Goal: Transaction & Acquisition: Book appointment/travel/reservation

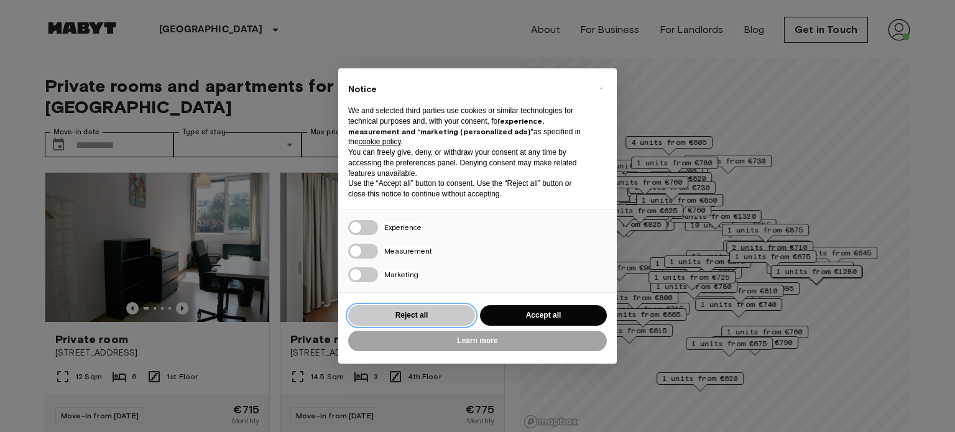
click at [385, 308] on button "Reject all" at bounding box center [411, 315] width 127 height 21
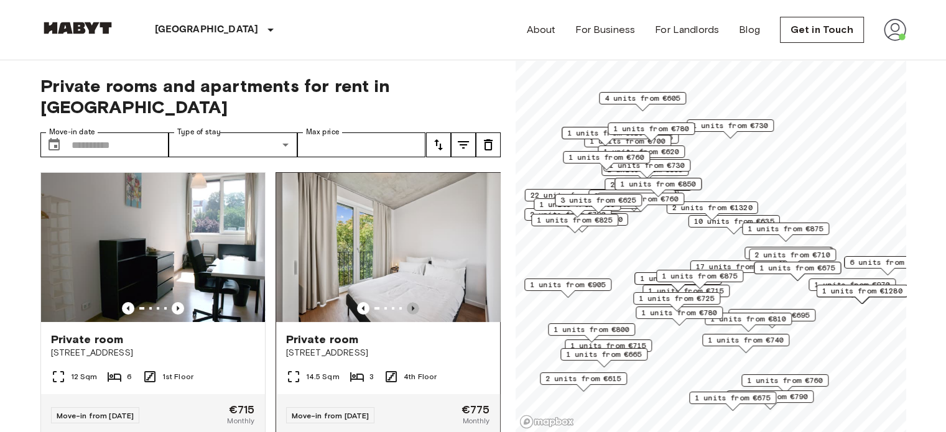
click at [408, 302] on icon "Previous image" at bounding box center [413, 308] width 12 height 12
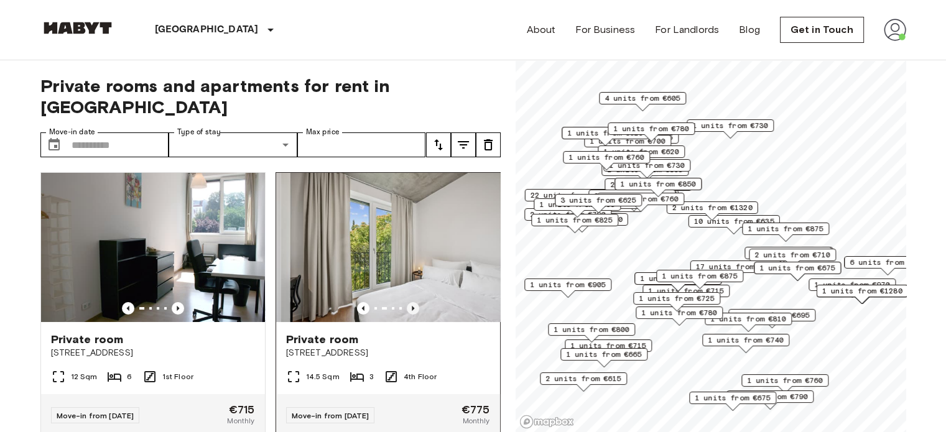
click at [408, 302] on icon "Previous image" at bounding box center [413, 308] width 12 height 12
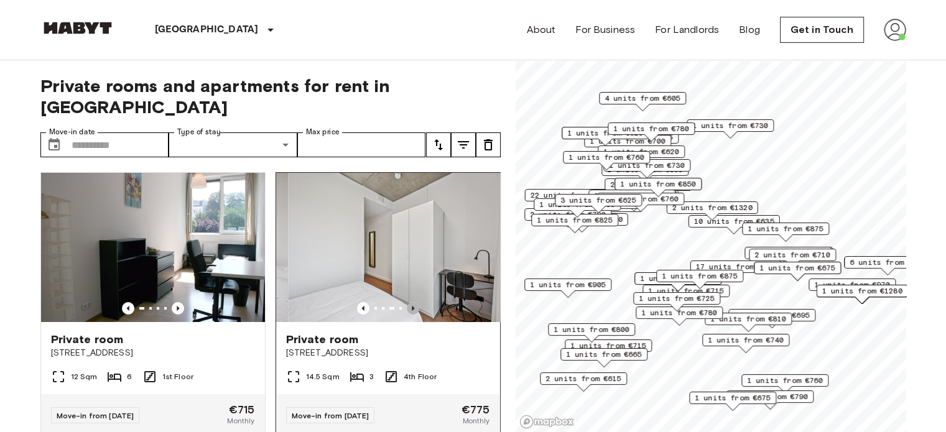
click at [408, 302] on icon "Previous image" at bounding box center [413, 308] width 12 height 12
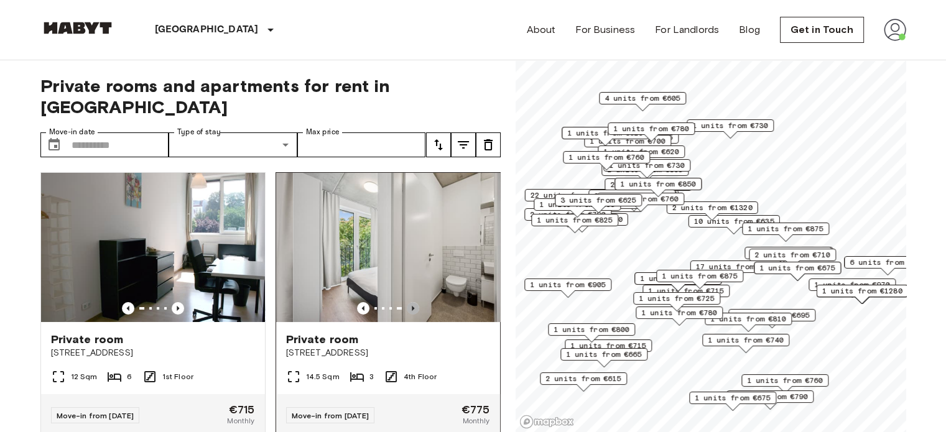
click at [408, 302] on icon "Previous image" at bounding box center [413, 308] width 12 height 12
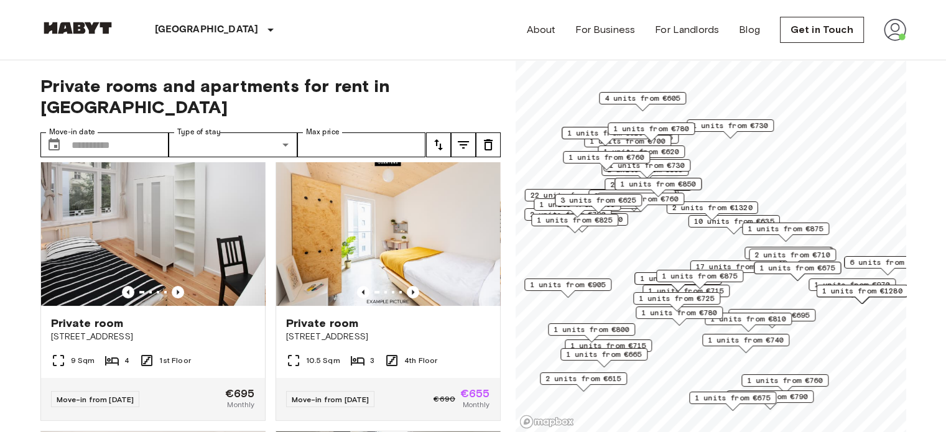
scroll to position [292, 0]
click at [410, 285] on icon "Previous image" at bounding box center [413, 291] width 12 height 12
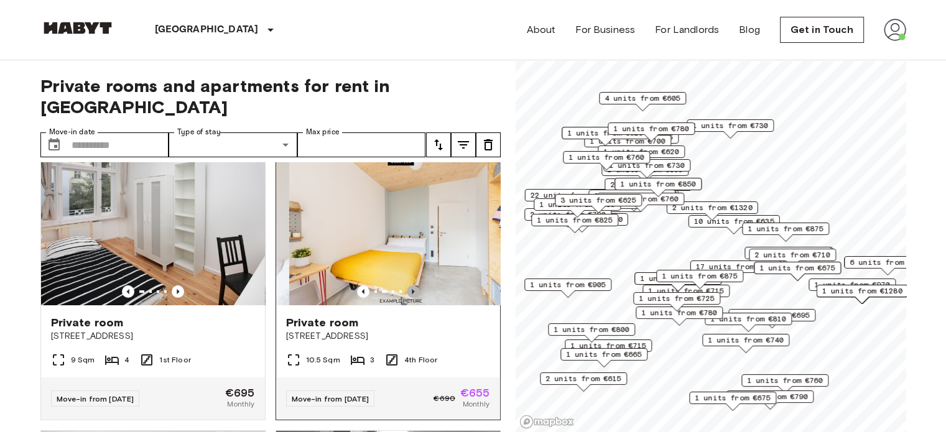
click at [410, 285] on icon "Previous image" at bounding box center [413, 291] width 12 height 12
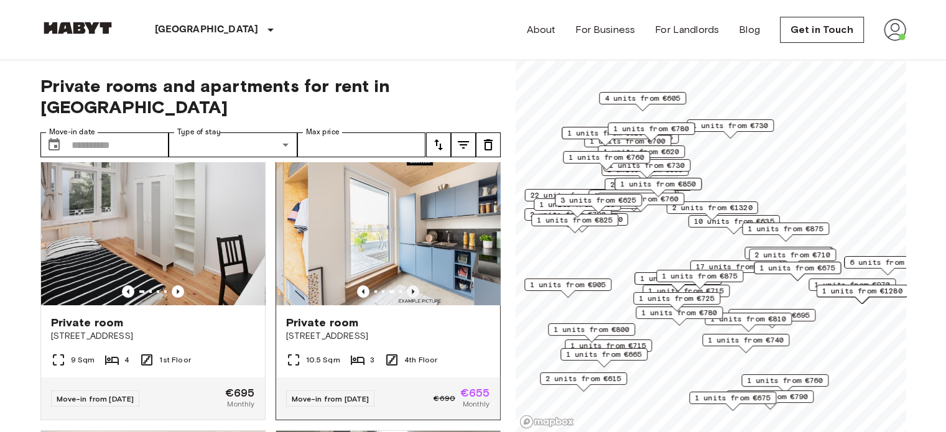
click at [410, 285] on icon "Previous image" at bounding box center [413, 291] width 12 height 12
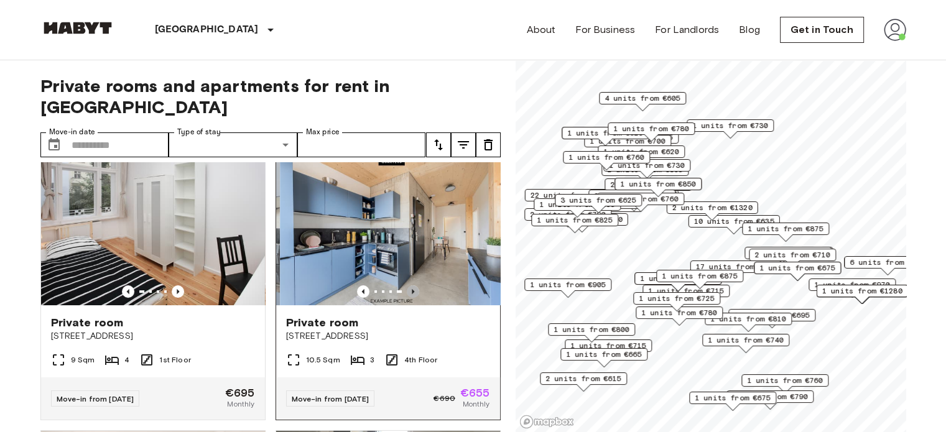
click at [410, 285] on icon "Previous image" at bounding box center [413, 291] width 12 height 12
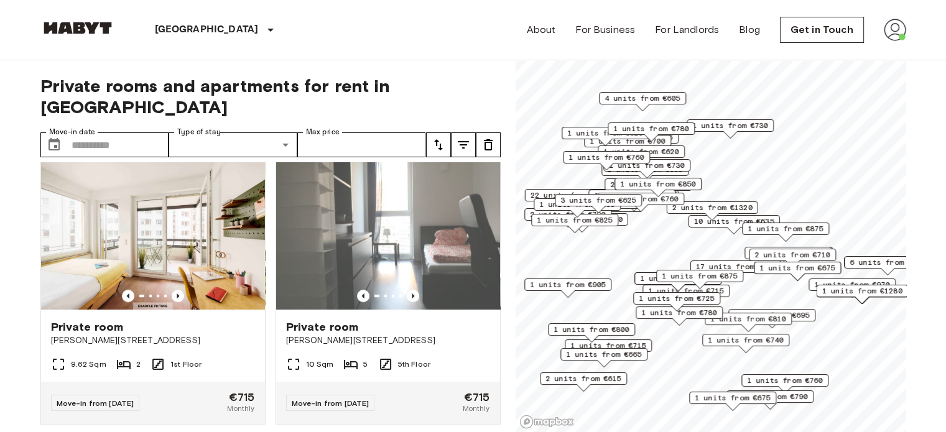
scroll to position [562, 0]
click at [172, 290] on icon "Previous image" at bounding box center [178, 296] width 12 height 12
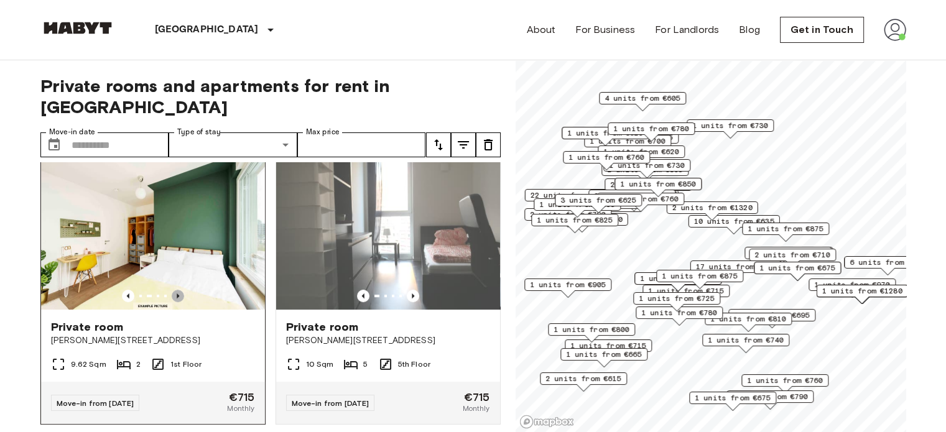
click at [172, 290] on icon "Previous image" at bounding box center [178, 296] width 12 height 12
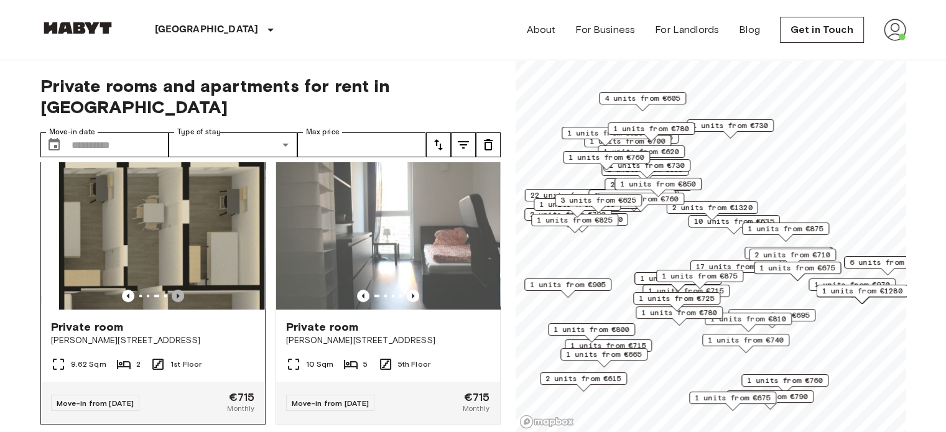
click at [172, 290] on icon "Previous image" at bounding box center [178, 296] width 12 height 12
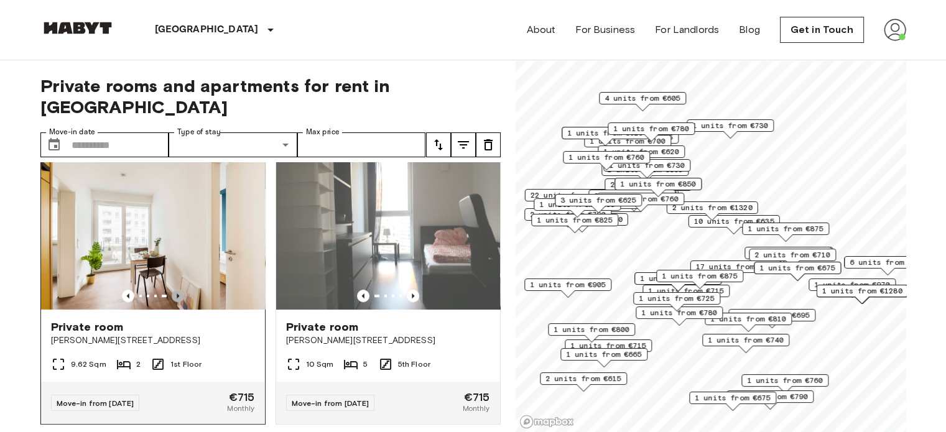
click at [172, 290] on icon "Previous image" at bounding box center [178, 296] width 12 height 12
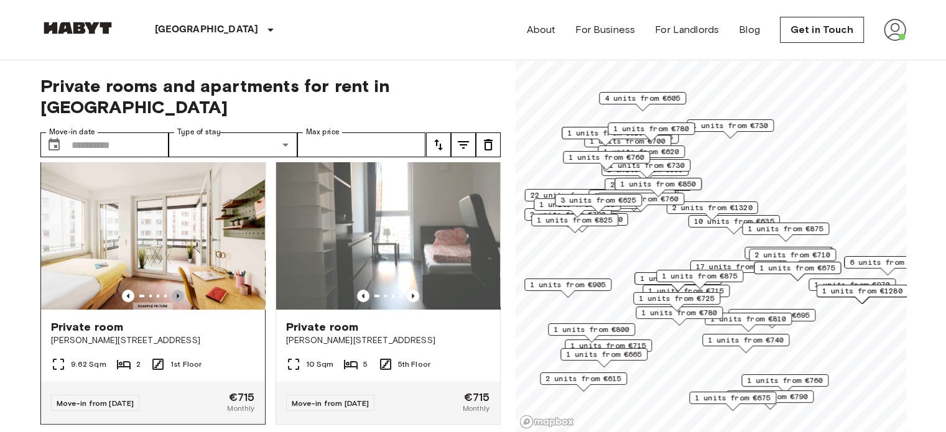
click at [172, 290] on icon "Previous image" at bounding box center [178, 296] width 12 height 12
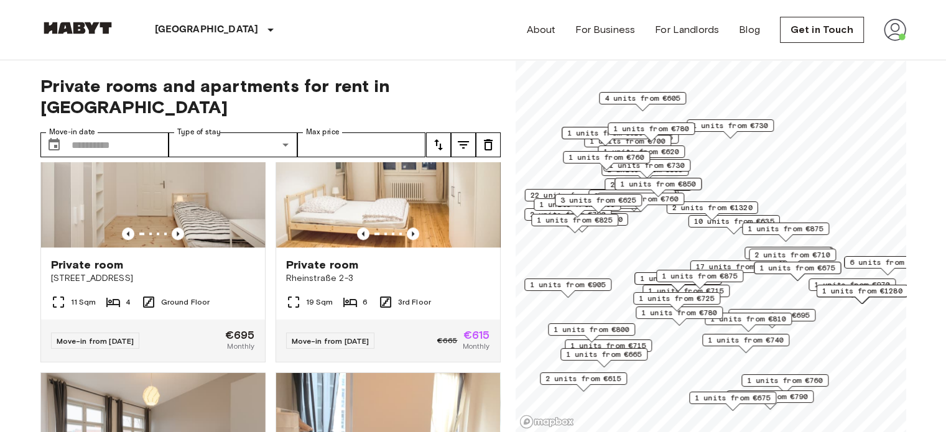
scroll to position [1169, 0]
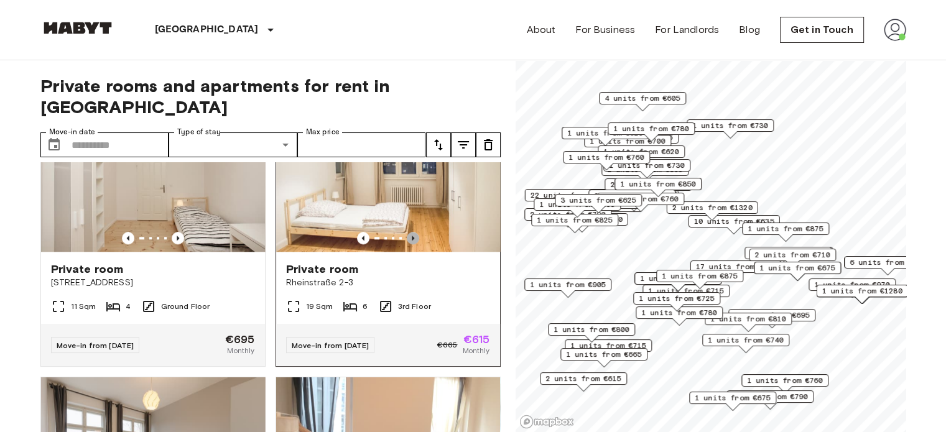
click at [407, 236] on icon "Previous image" at bounding box center [413, 238] width 12 height 12
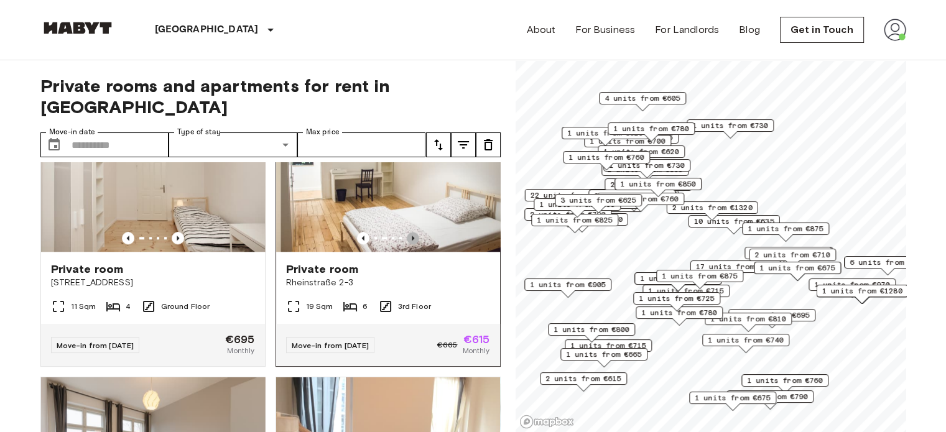
click at [407, 236] on icon "Previous image" at bounding box center [413, 238] width 12 height 12
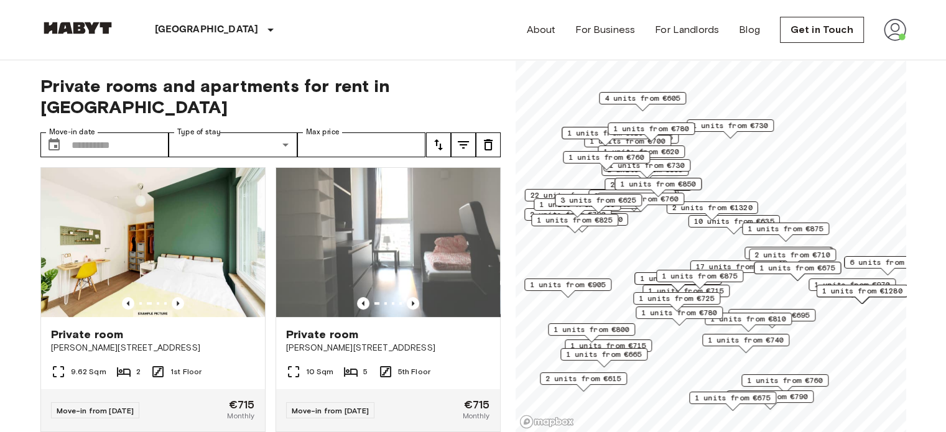
scroll to position [533, 0]
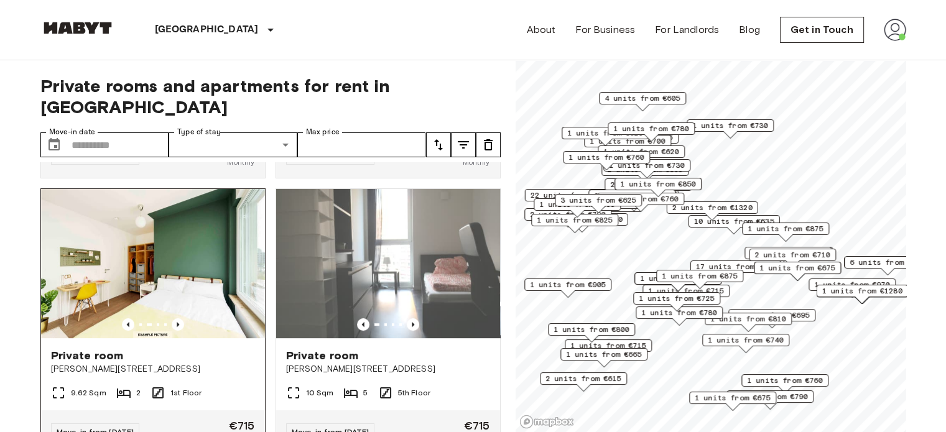
click at [81, 348] on span "Private room" at bounding box center [87, 355] width 73 height 15
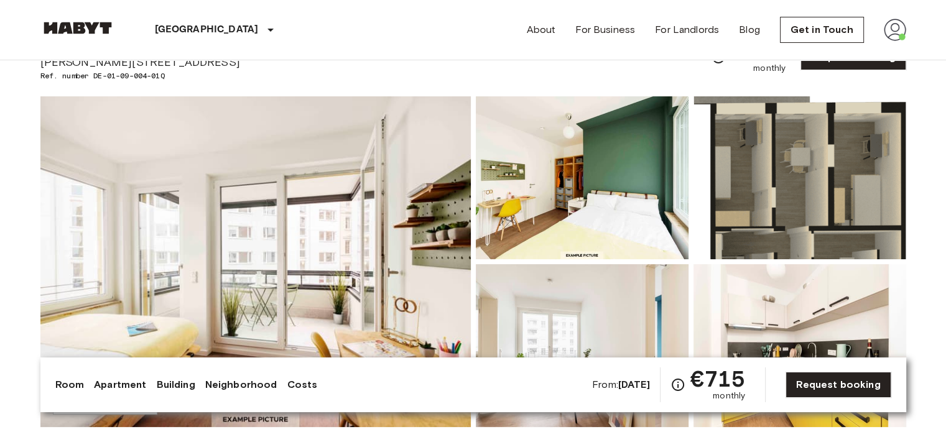
scroll to position [52, 0]
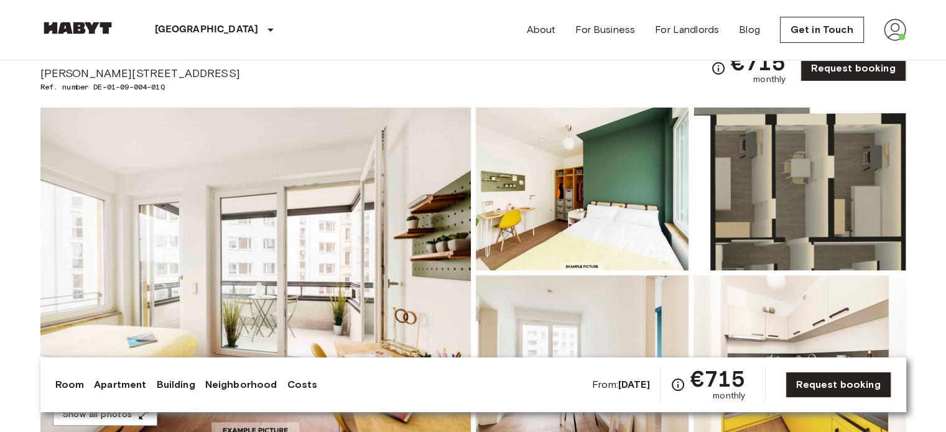
click at [219, 239] on img at bounding box center [255, 273] width 430 height 331
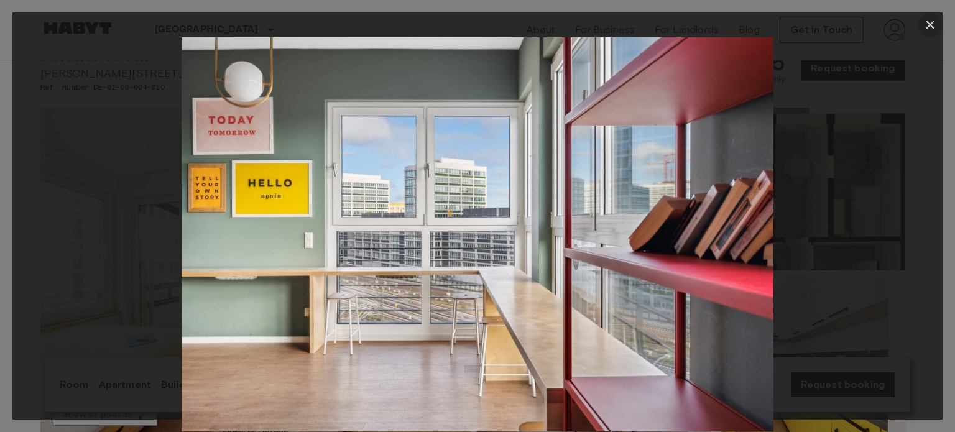
click at [928, 27] on icon "button" at bounding box center [930, 25] width 9 height 9
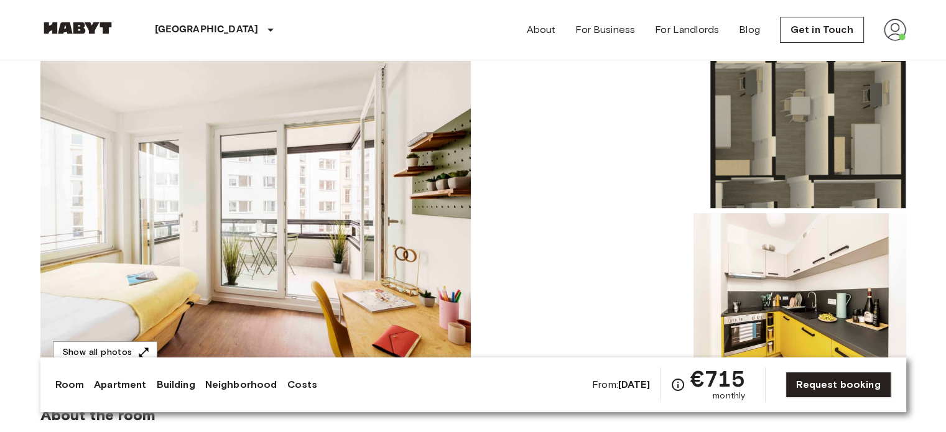
scroll to position [0, 0]
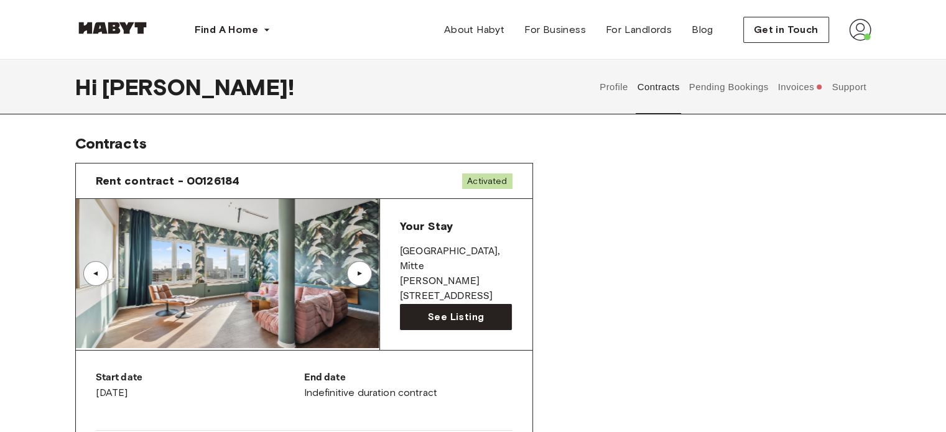
click at [361, 270] on div "▲" at bounding box center [359, 273] width 12 height 7
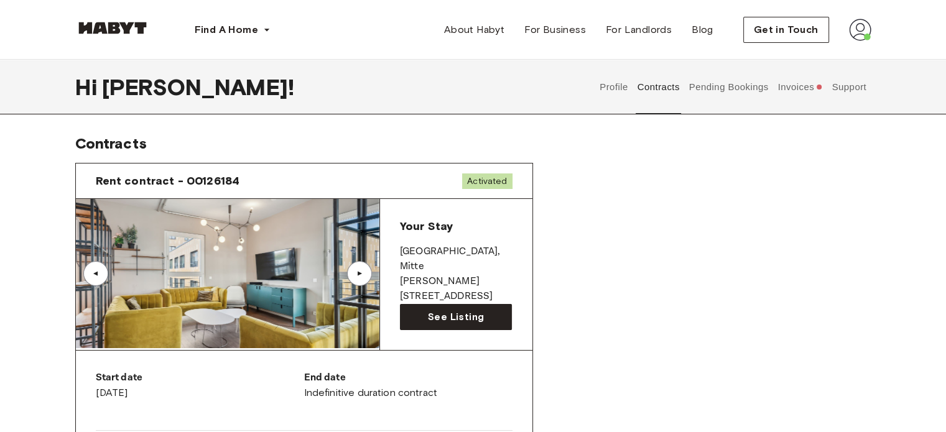
click at [361, 270] on div "▲" at bounding box center [359, 273] width 12 height 7
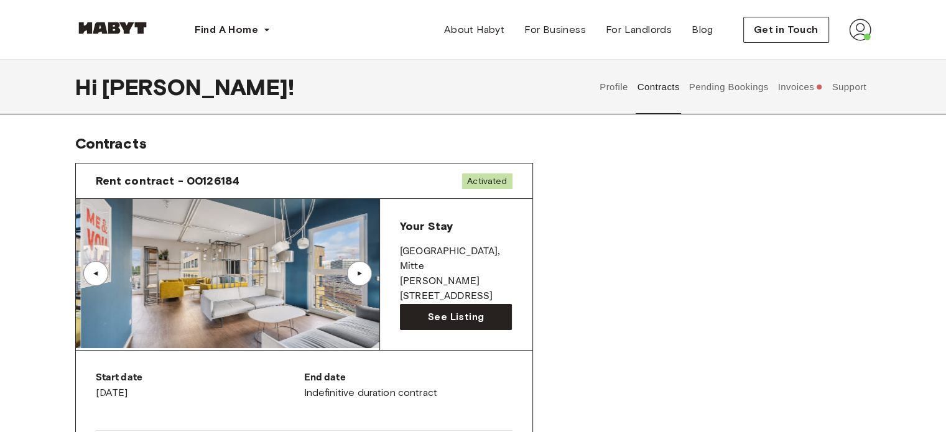
click at [361, 270] on div "▲" at bounding box center [359, 273] width 12 height 7
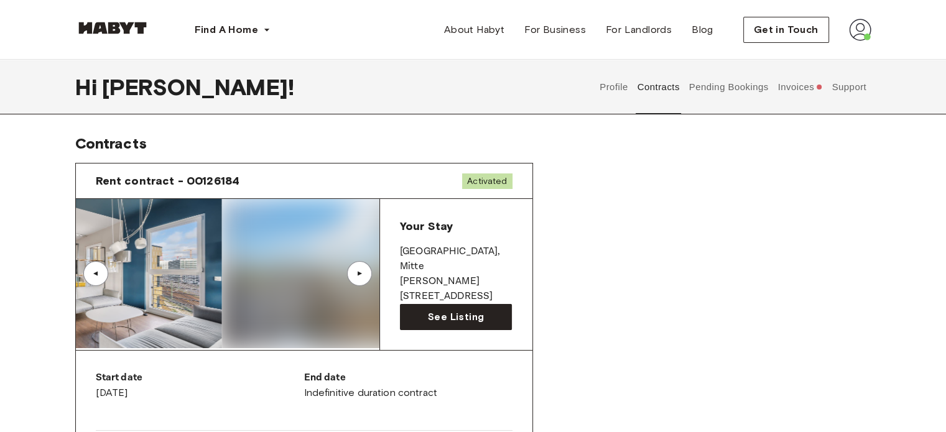
click at [361, 270] on div "▲" at bounding box center [359, 273] width 12 height 7
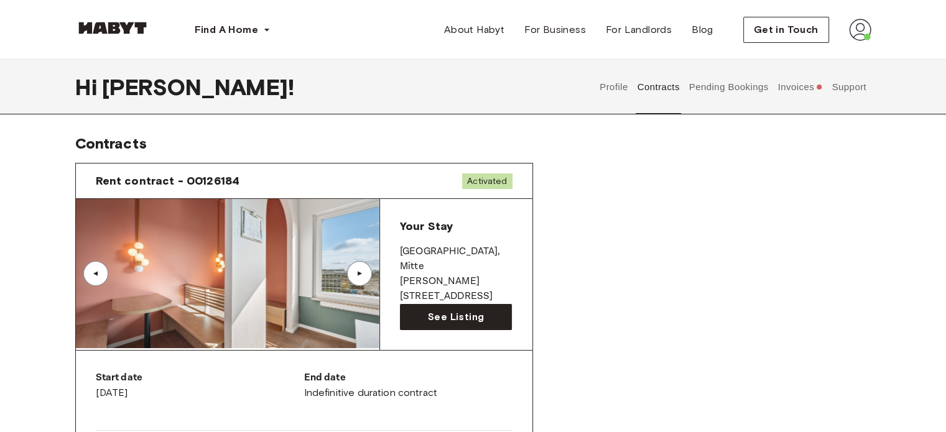
click at [361, 270] on div "▲" at bounding box center [359, 273] width 12 height 7
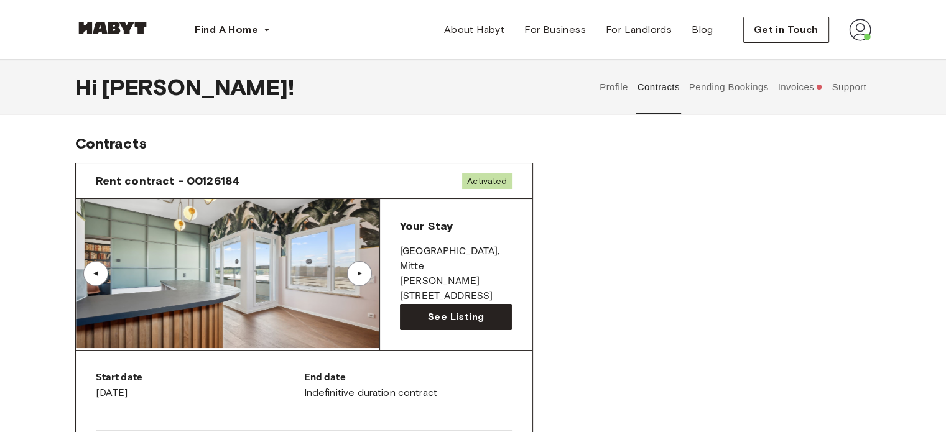
click at [724, 94] on button "Pending Bookings" at bounding box center [728, 87] width 83 height 55
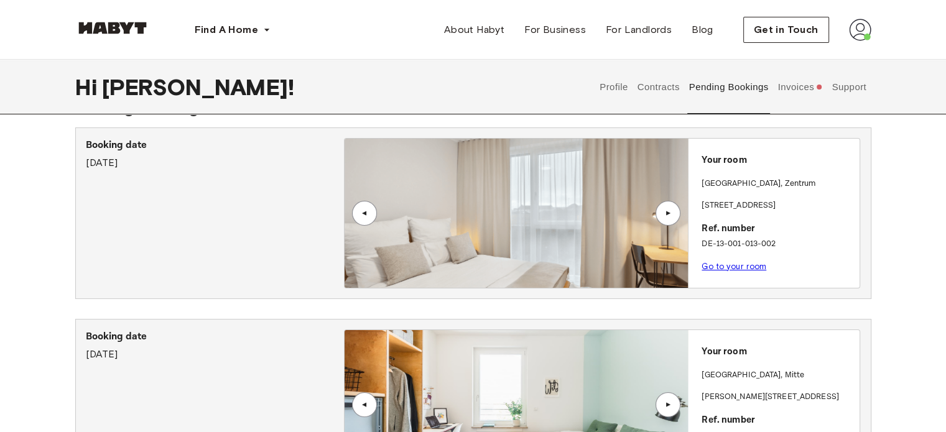
scroll to position [10, 0]
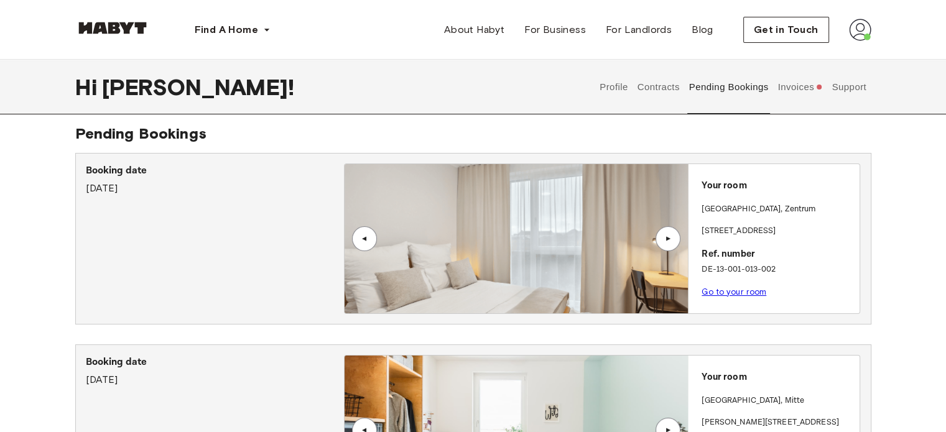
click at [671, 235] on div "▲" at bounding box center [667, 238] width 12 height 7
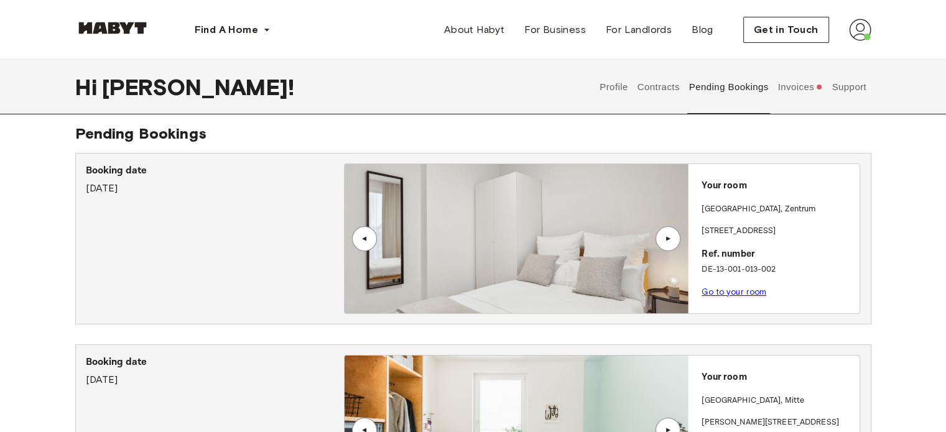
click at [671, 235] on div "▲" at bounding box center [667, 238] width 12 height 7
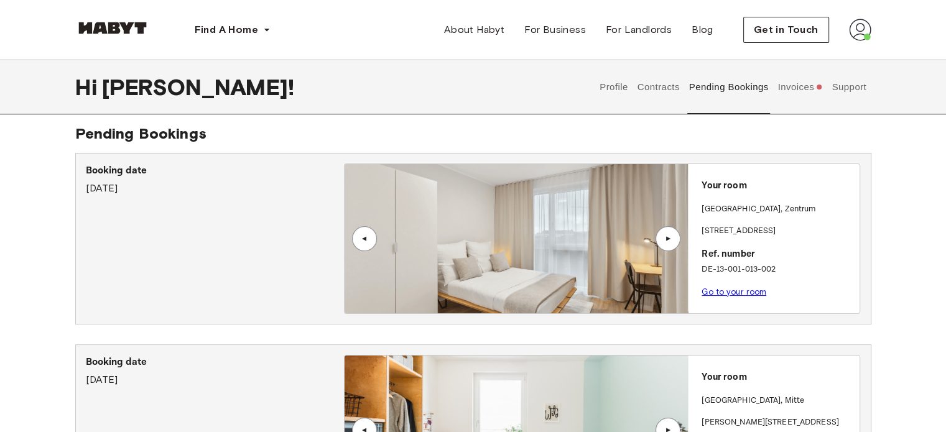
click at [671, 235] on div "▲" at bounding box center [667, 238] width 12 height 7
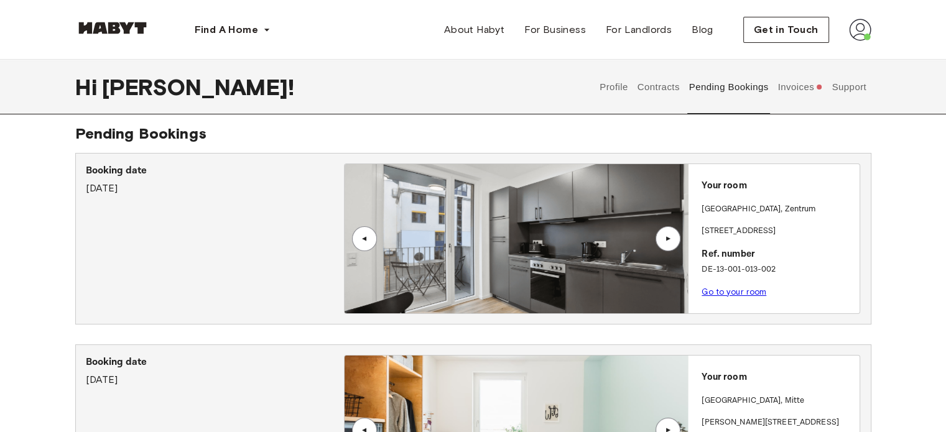
click at [671, 235] on div "▲" at bounding box center [667, 238] width 12 height 7
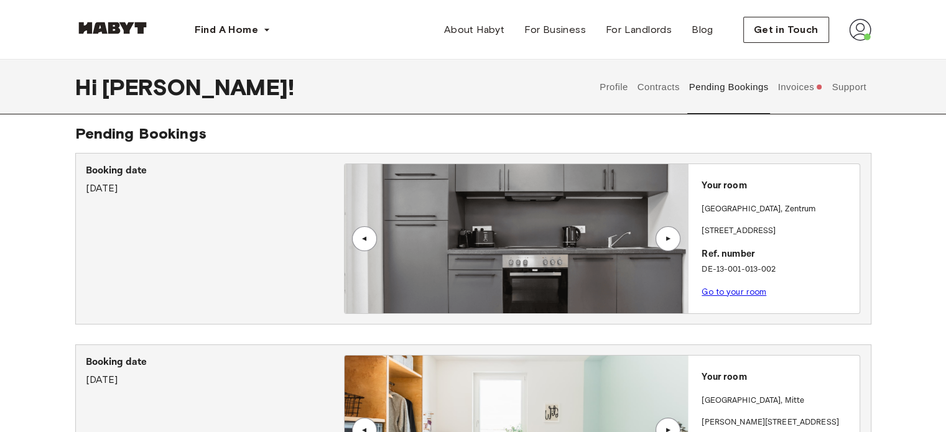
click at [671, 235] on div "▲" at bounding box center [667, 238] width 12 height 7
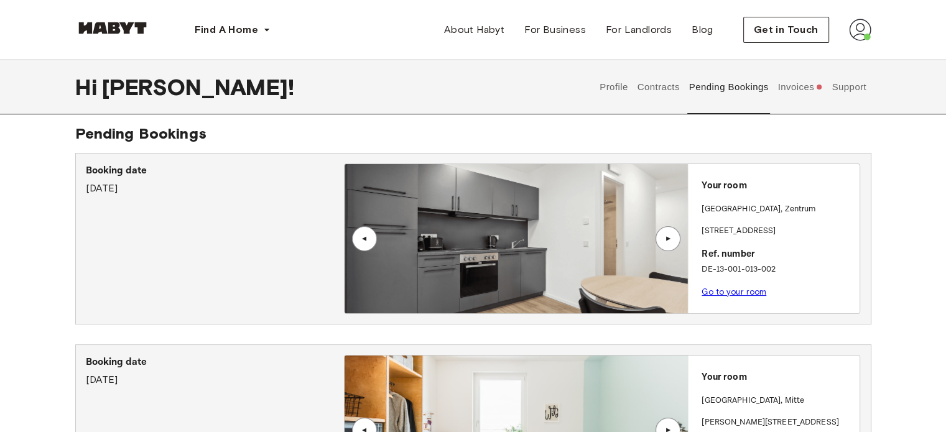
click at [671, 235] on div "▲" at bounding box center [667, 238] width 12 height 7
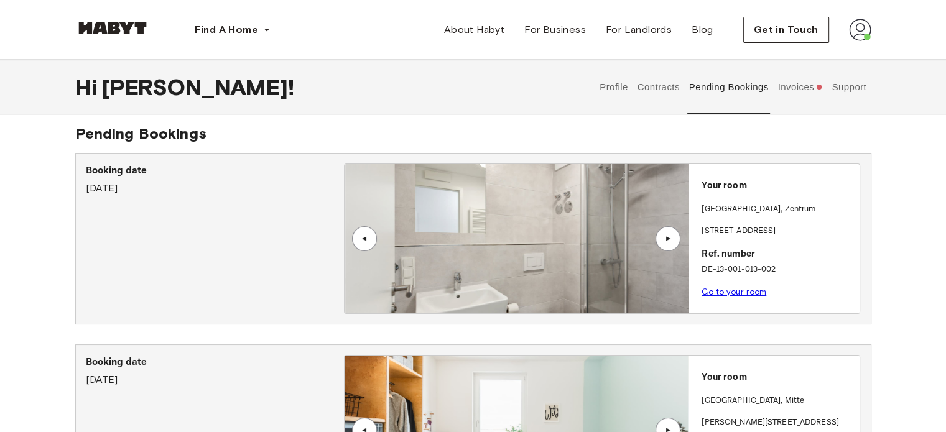
click at [671, 235] on div "▲" at bounding box center [667, 238] width 12 height 7
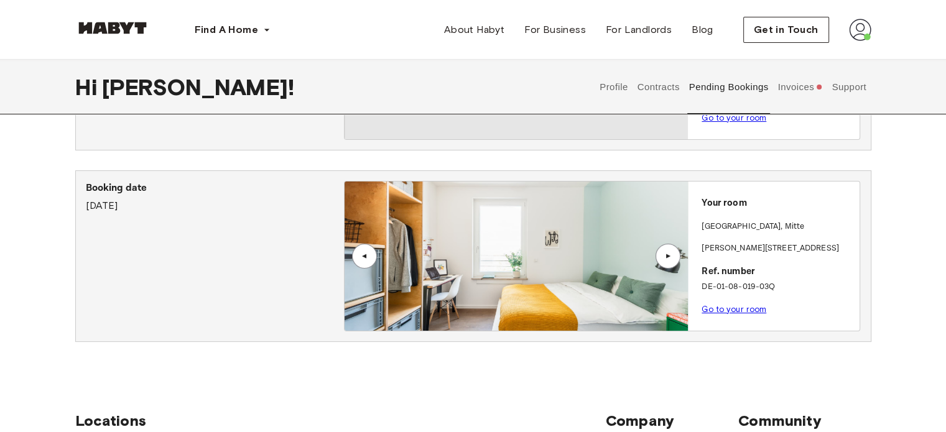
scroll to position [187, 0]
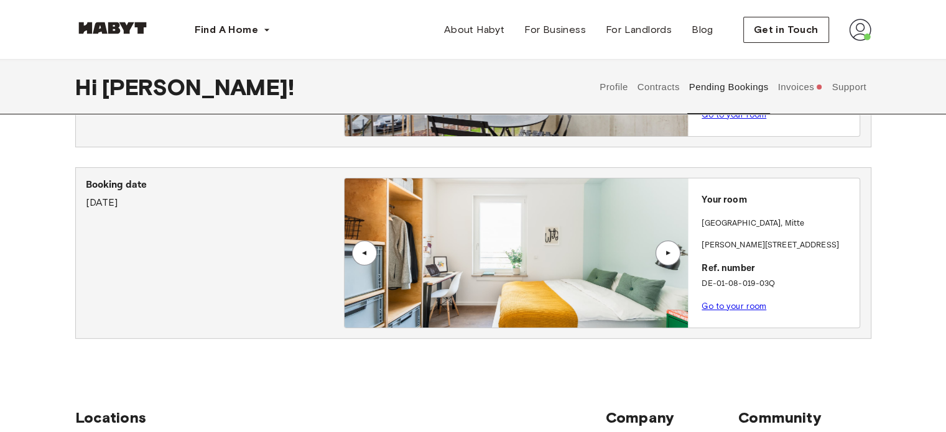
click at [666, 254] on div "▲" at bounding box center [667, 252] width 12 height 7
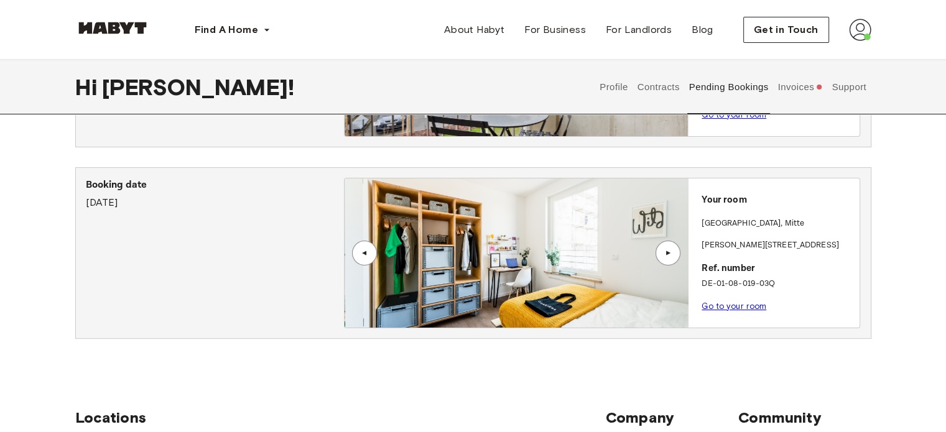
click at [666, 254] on div "▲" at bounding box center [667, 252] width 12 height 7
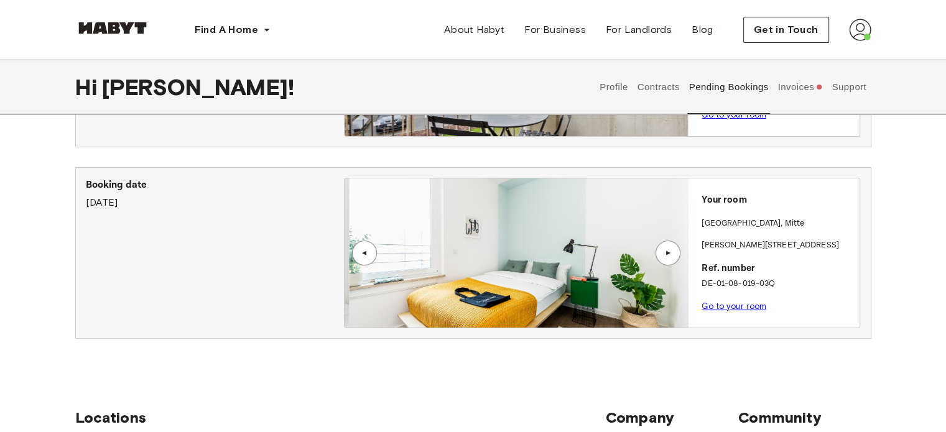
click at [666, 254] on div "▲" at bounding box center [667, 252] width 12 height 7
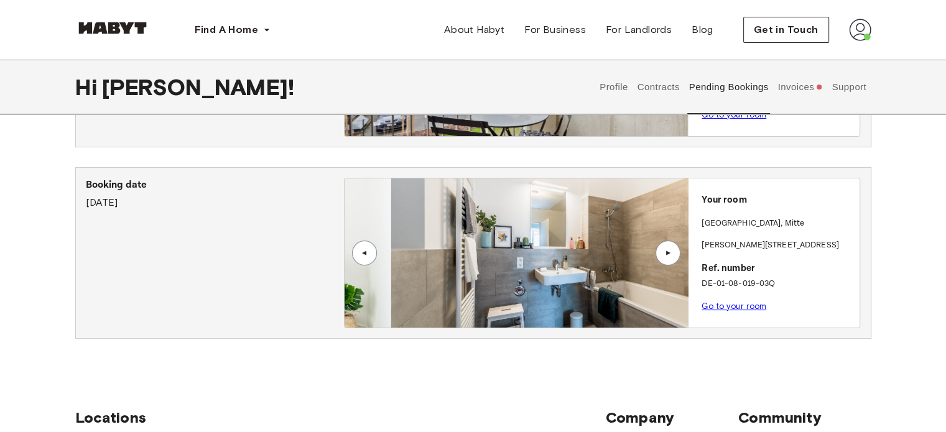
click at [666, 254] on div "▲" at bounding box center [667, 252] width 12 height 7
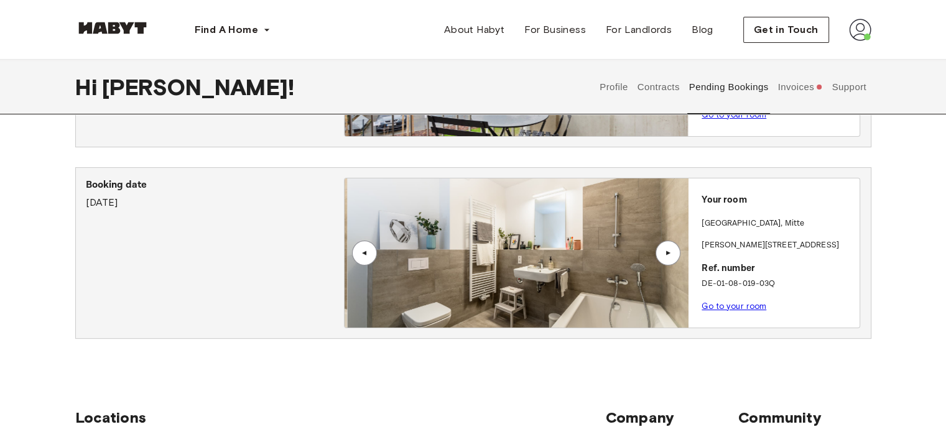
click at [666, 254] on div "▲" at bounding box center [667, 252] width 12 height 7
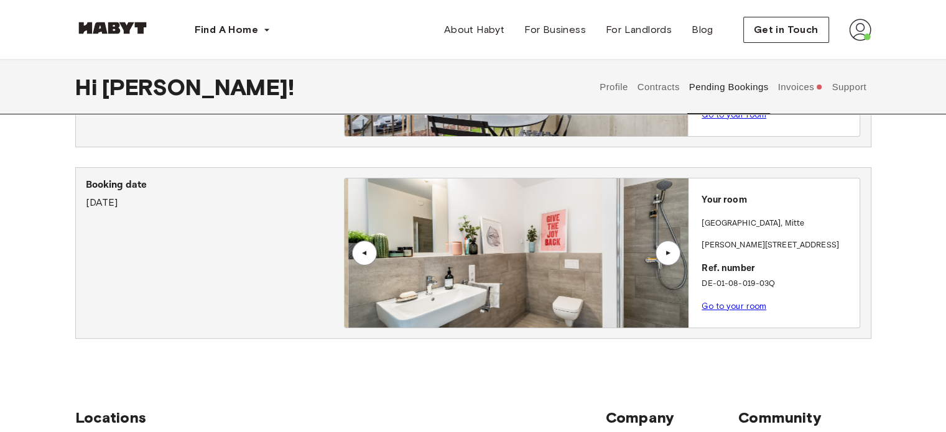
click at [666, 254] on div "▲" at bounding box center [667, 252] width 12 height 7
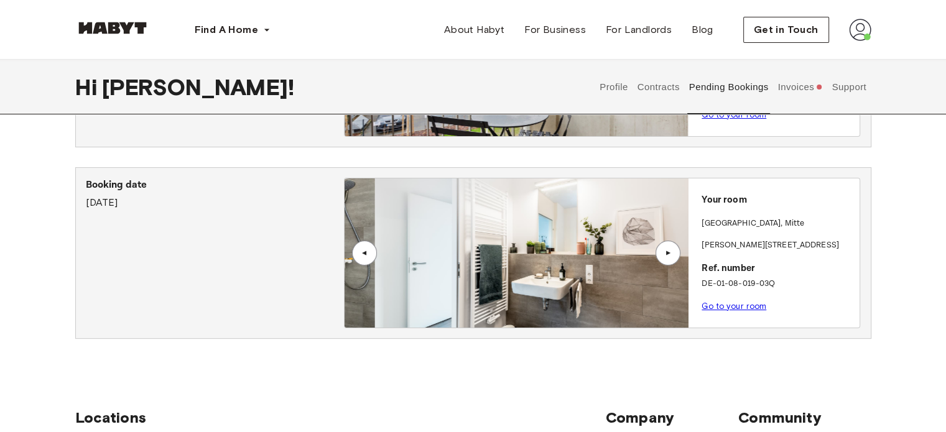
click at [666, 254] on div "▲" at bounding box center [667, 252] width 12 height 7
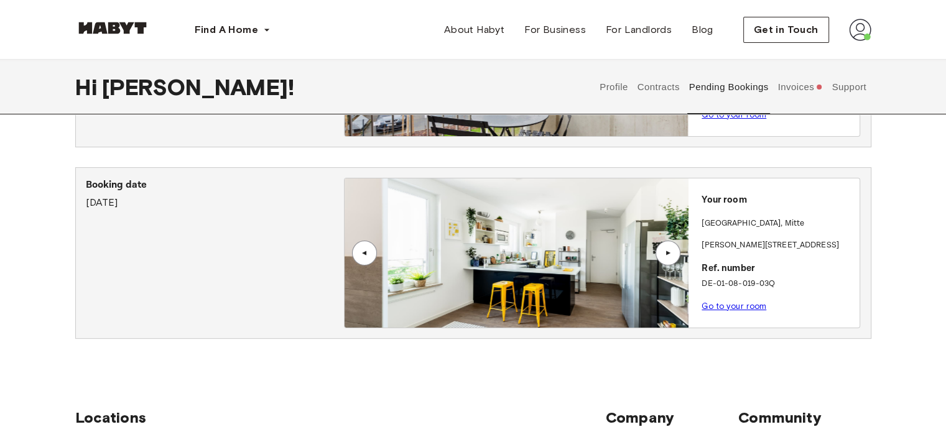
click at [666, 254] on div "▲" at bounding box center [667, 252] width 12 height 7
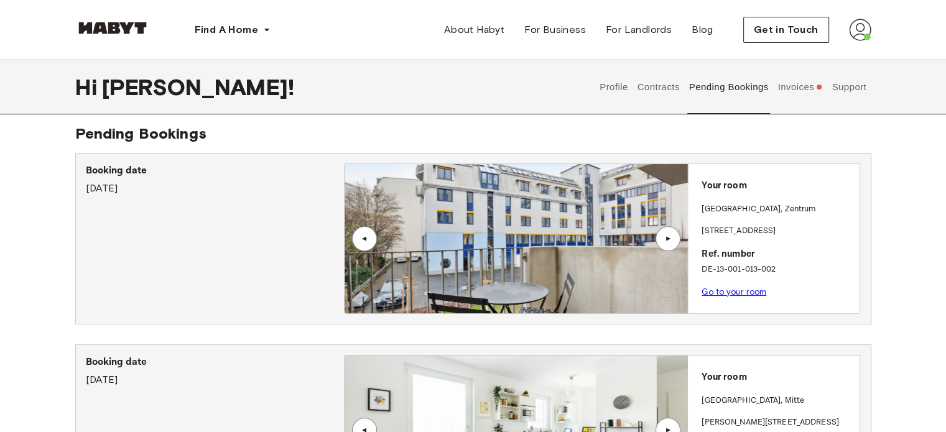
scroll to position [0, 0]
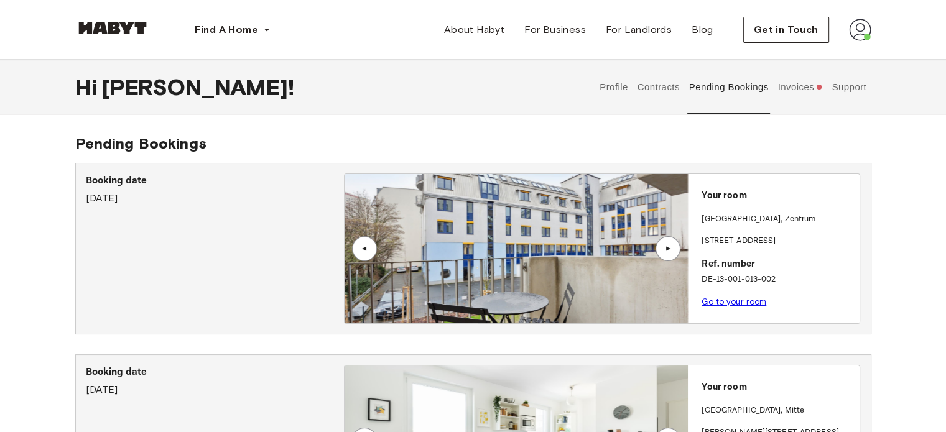
click at [795, 81] on button "Invoices" at bounding box center [800, 87] width 48 height 55
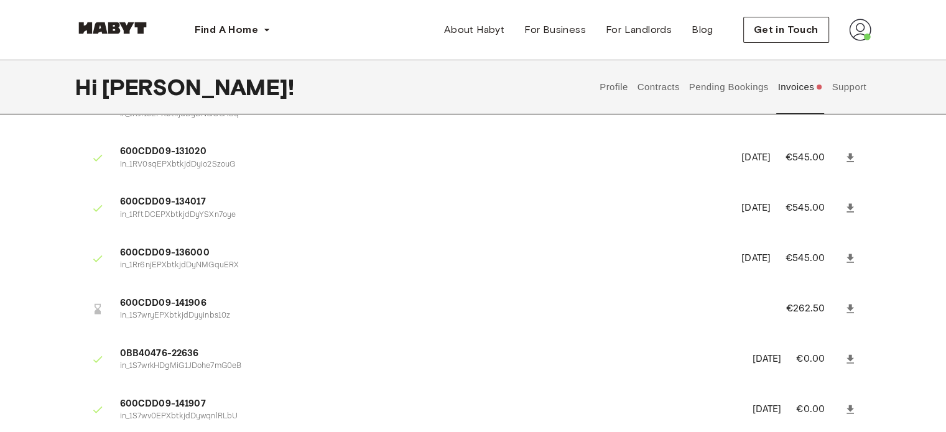
scroll to position [283, 0]
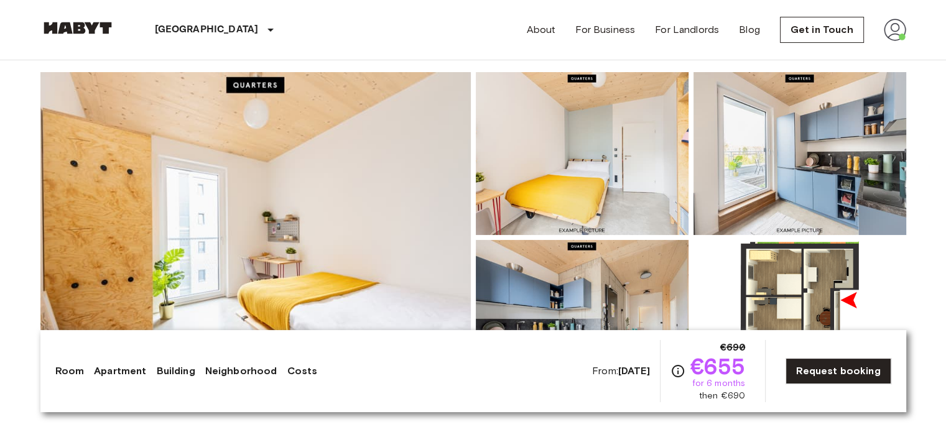
scroll to position [99, 0]
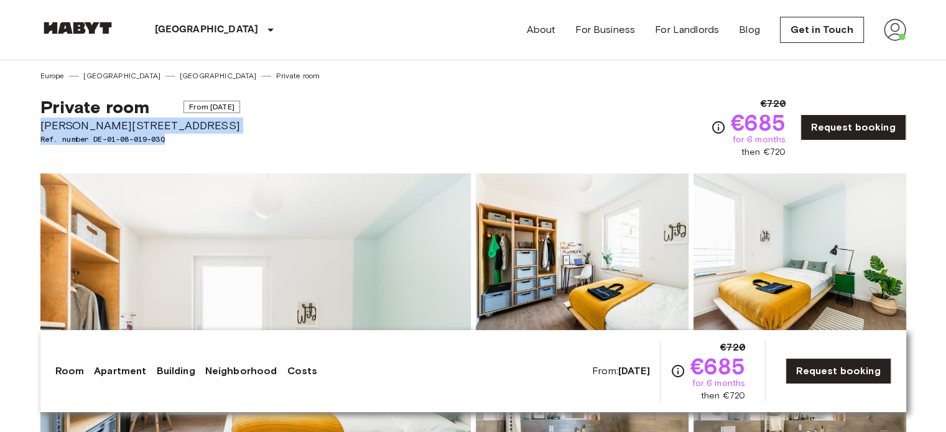
click at [433, 133] on div "Private room From [DATE] [PERSON_NAME][STREET_ADDRESS]. number DE-01-08-019-03Q…" at bounding box center [472, 119] width 865 height 77
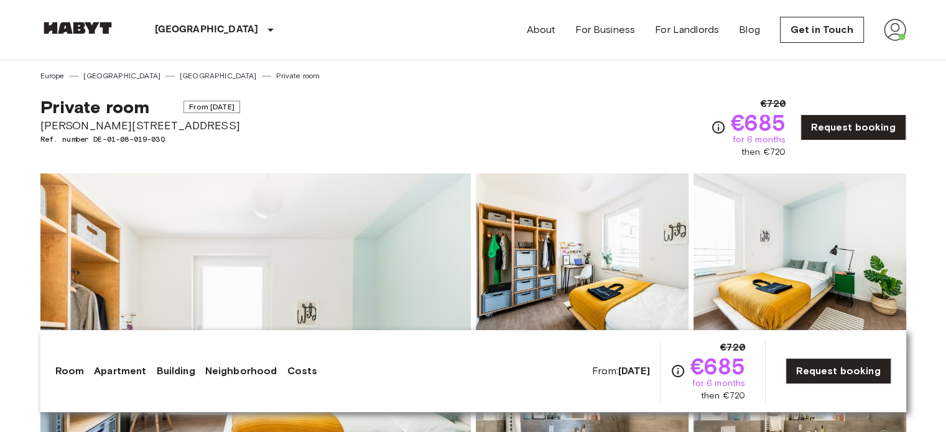
click at [495, 141] on div "Private room From [DATE] [PERSON_NAME][STREET_ADDRESS]. number DE-01-08-019-03Q…" at bounding box center [472, 119] width 865 height 77
